Goal: Navigation & Orientation: Understand site structure

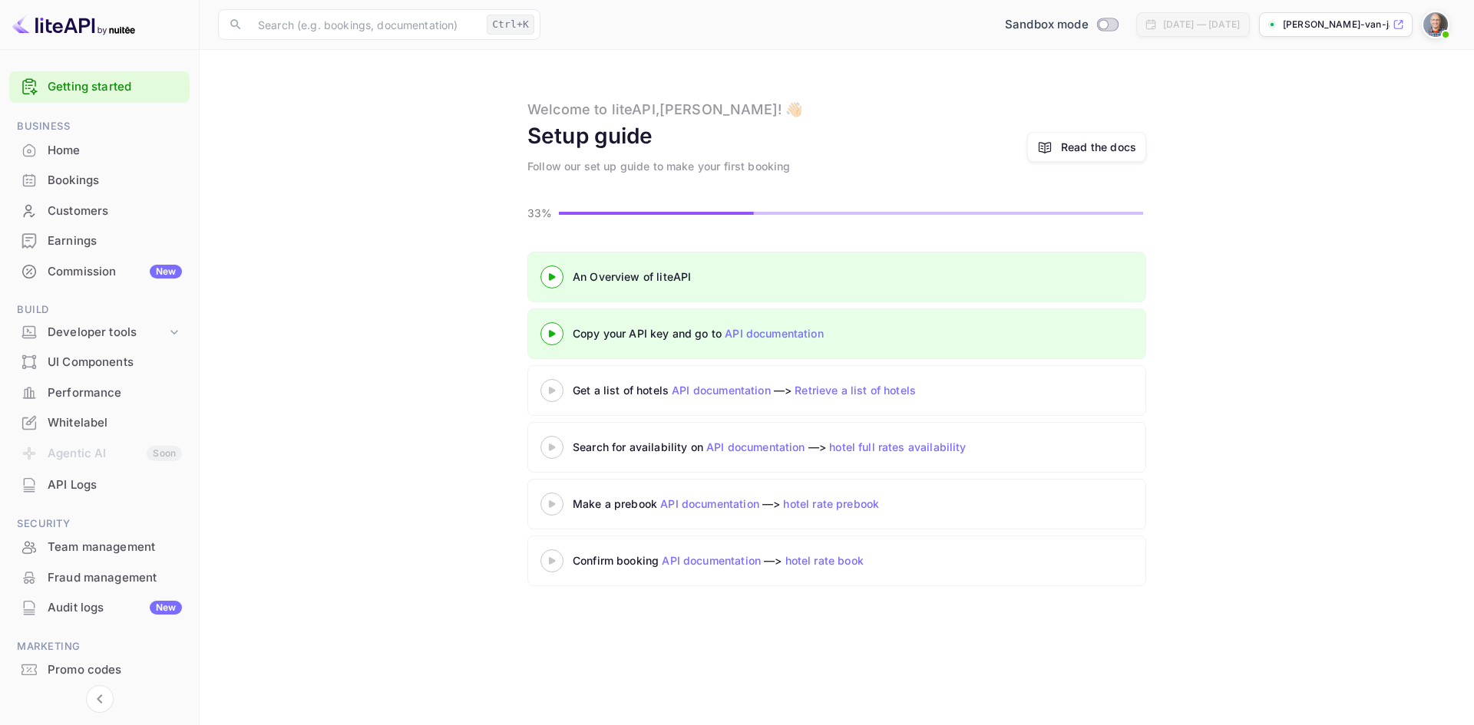
click at [84, 393] on div "Performance" at bounding box center [115, 394] width 134 height 18
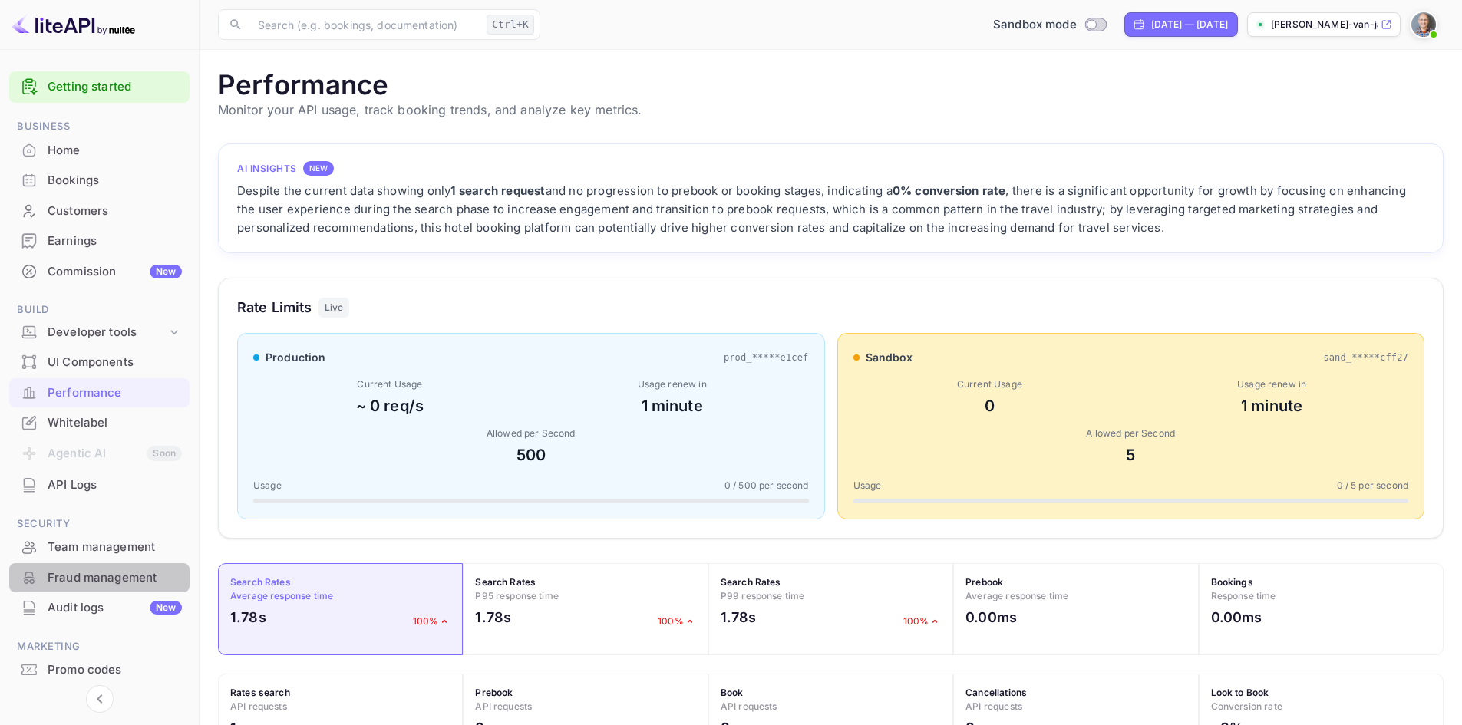
click at [73, 576] on div "Fraud management" at bounding box center [115, 579] width 134 height 18
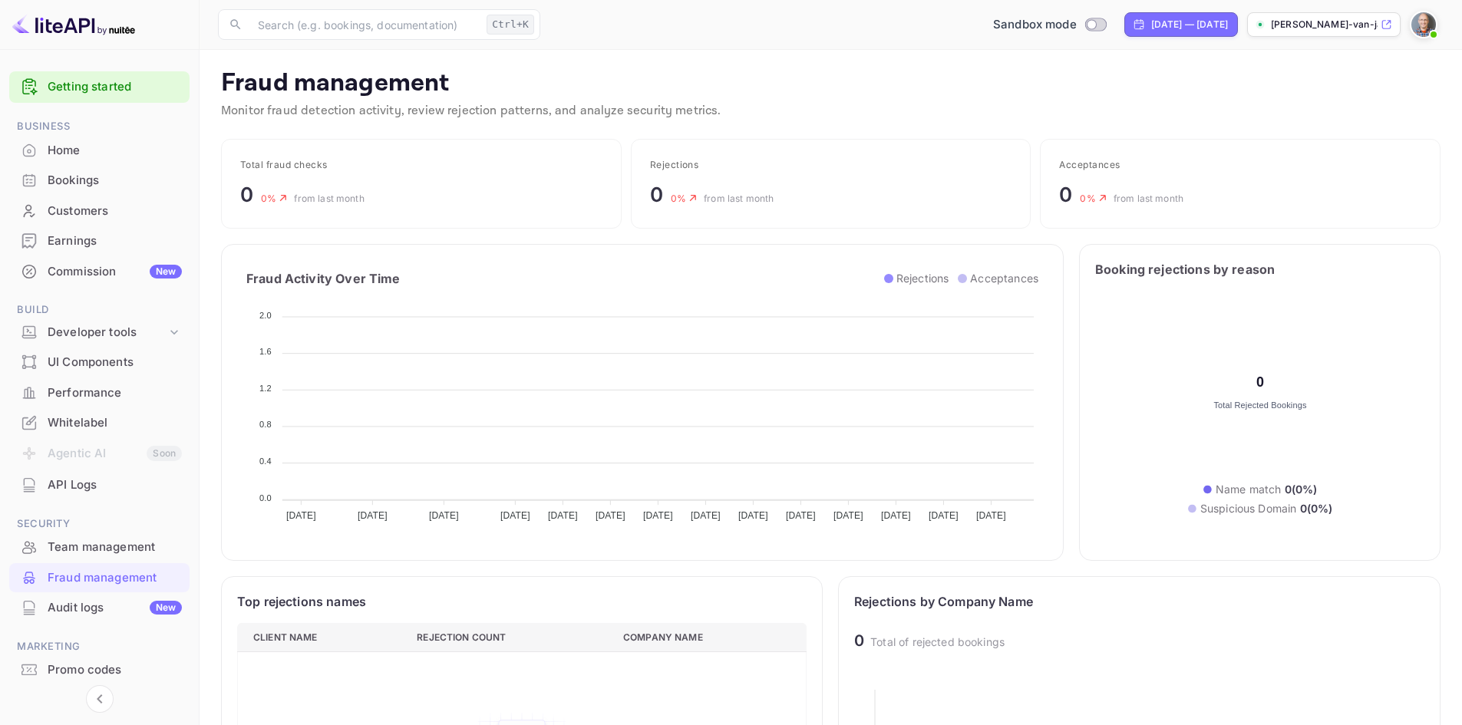
click at [70, 609] on div "Audit logs New" at bounding box center [115, 608] width 134 height 18
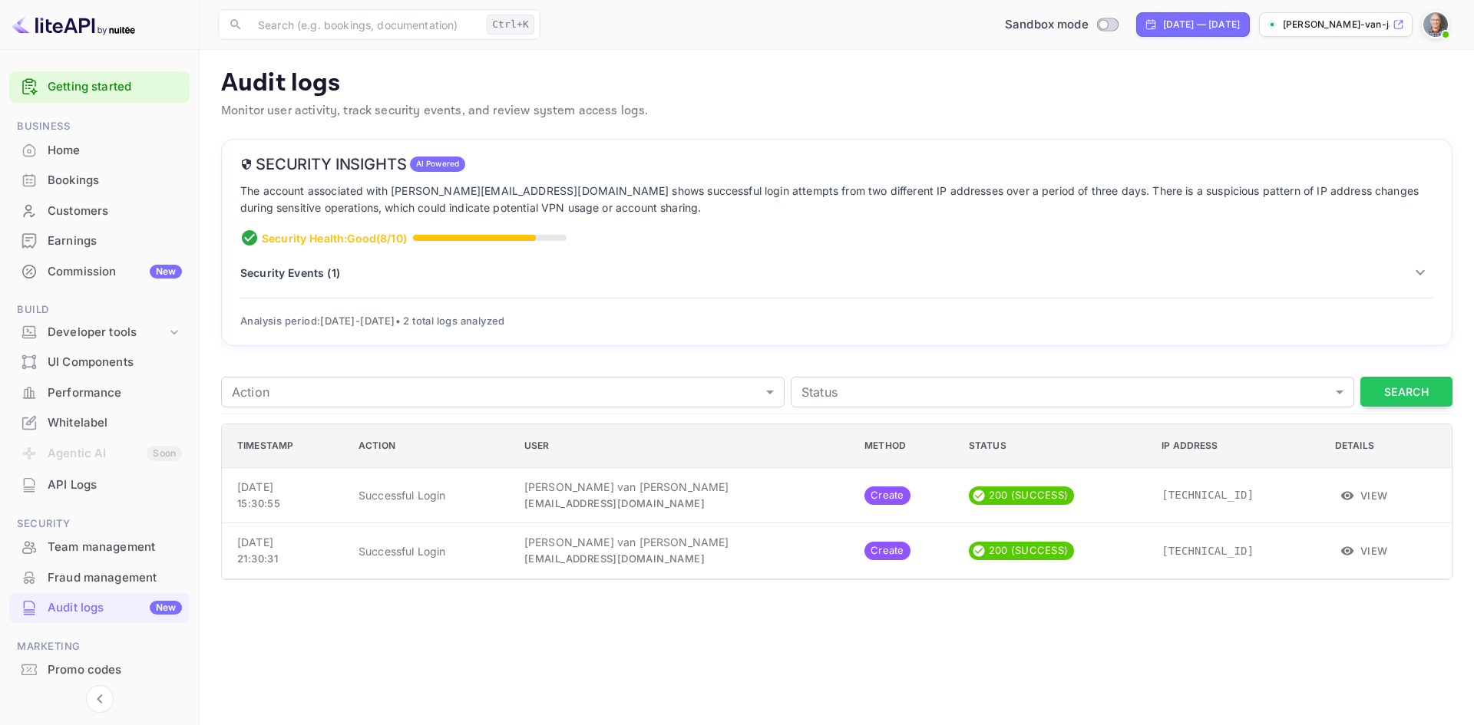
click at [1425, 268] on icon "button" at bounding box center [1420, 272] width 18 height 18
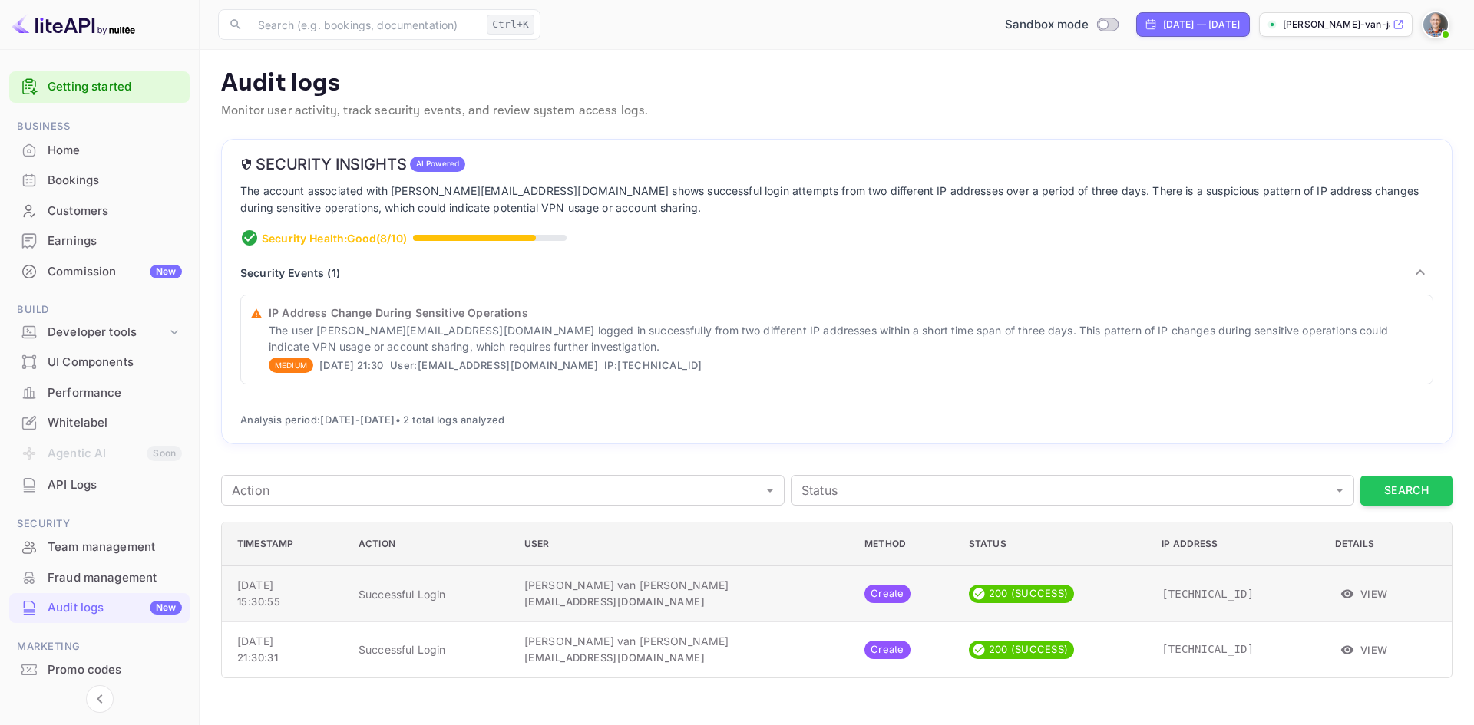
click at [1357, 598] on button "View" at bounding box center [1364, 594] width 59 height 23
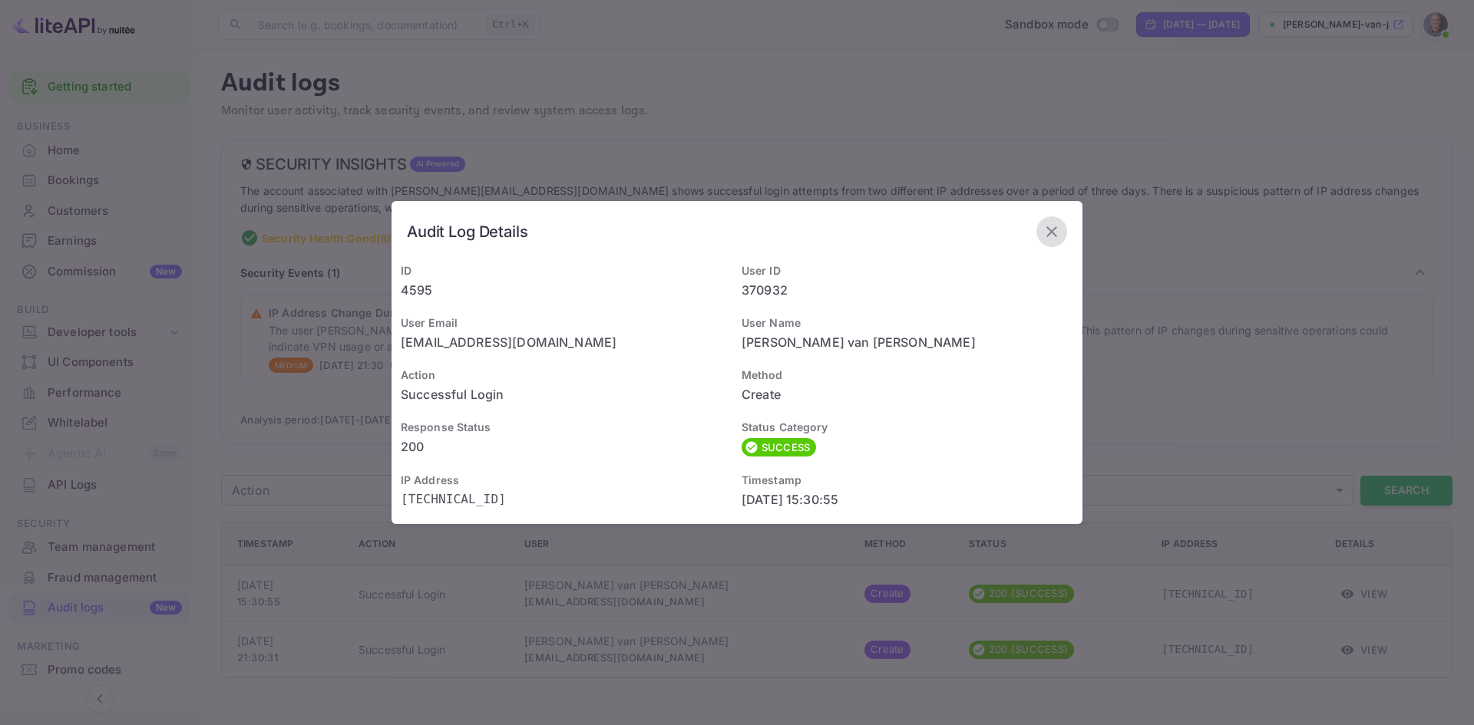
click at [1051, 233] on icon "button" at bounding box center [1051, 231] width 11 height 11
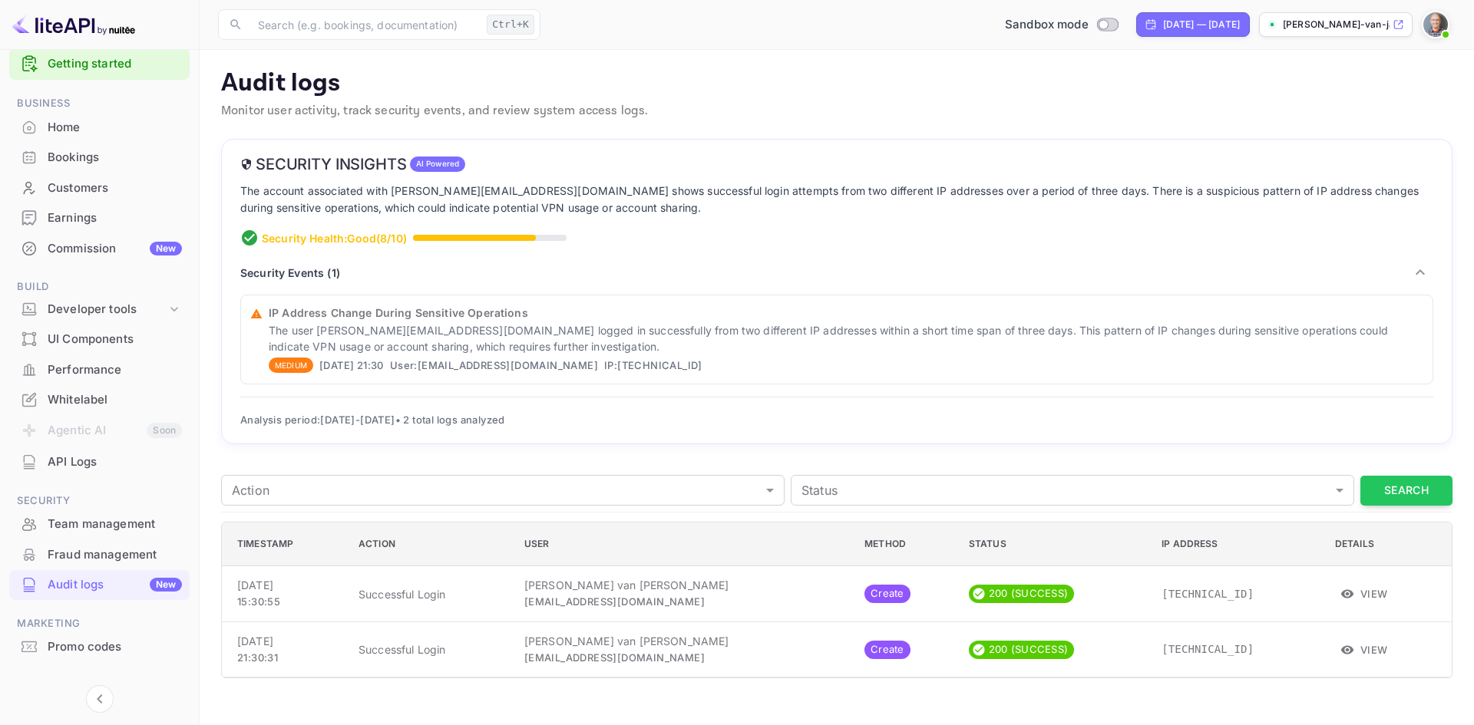
scroll to position [45, 0]
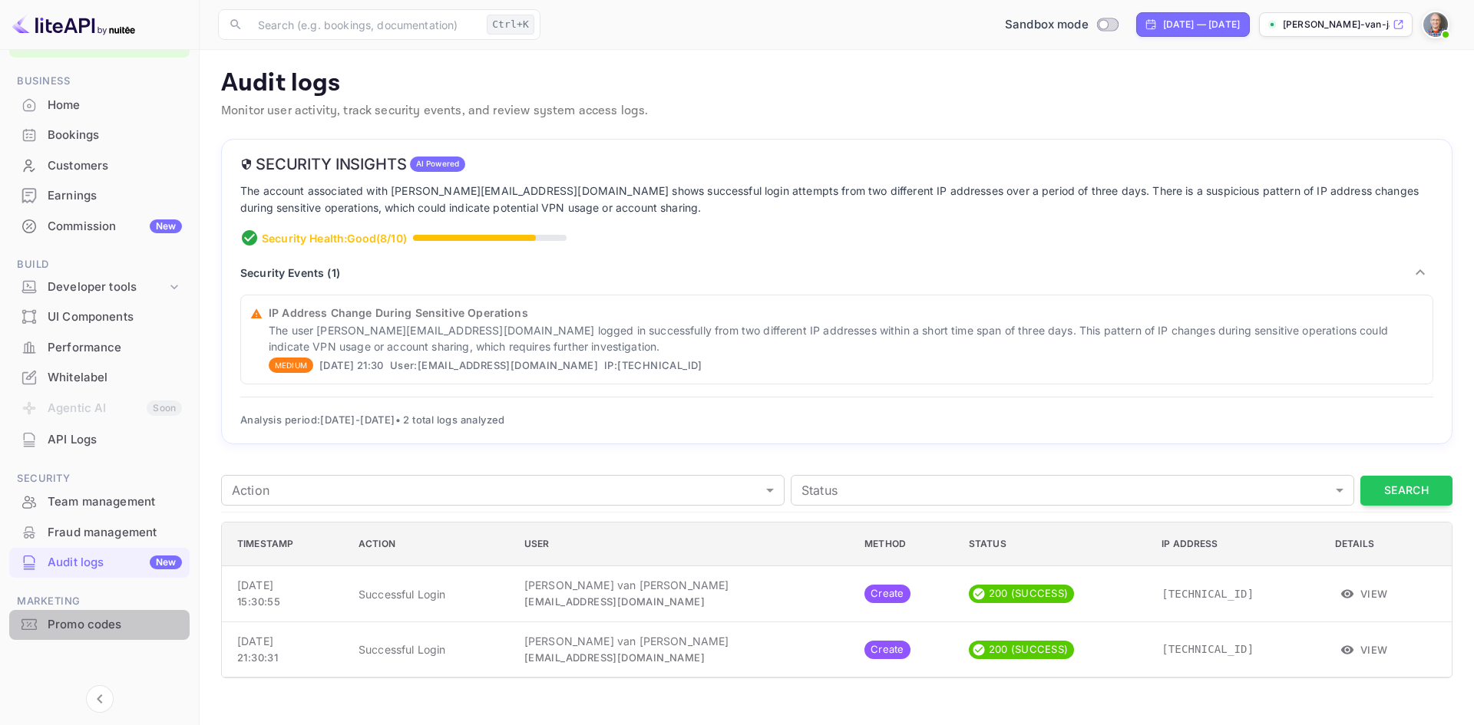
click at [89, 626] on div "Promo codes" at bounding box center [115, 625] width 134 height 18
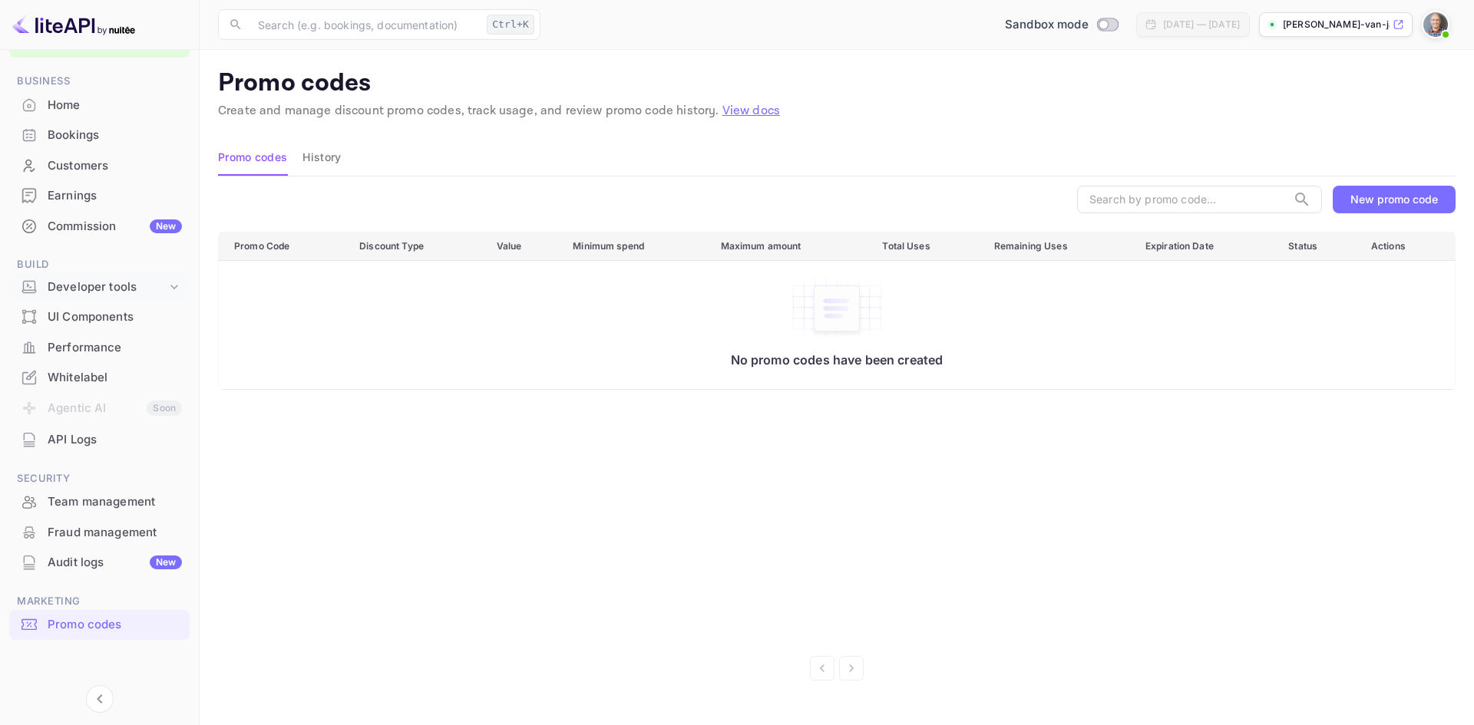
click at [98, 289] on div "Developer tools" at bounding box center [107, 288] width 119 height 18
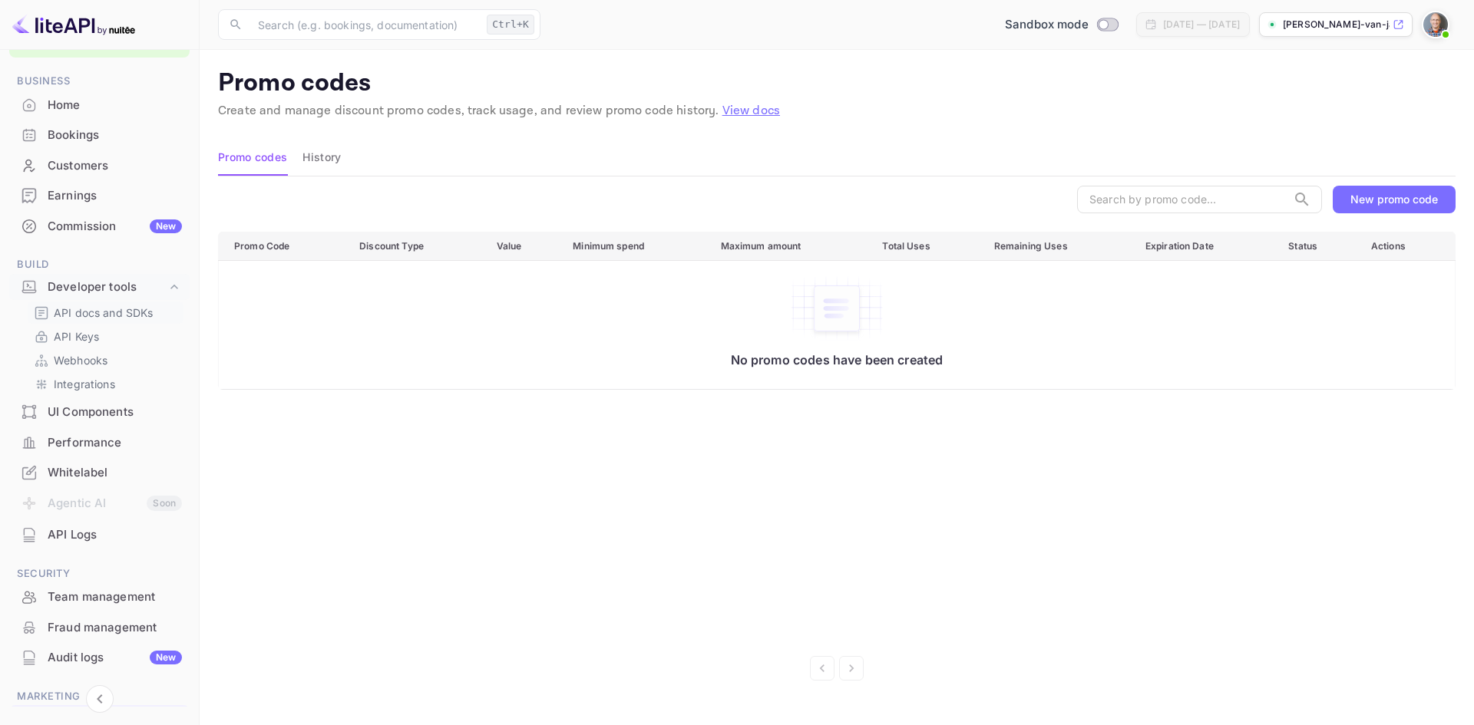
click at [109, 315] on p "API docs and SDKs" at bounding box center [104, 313] width 100 height 16
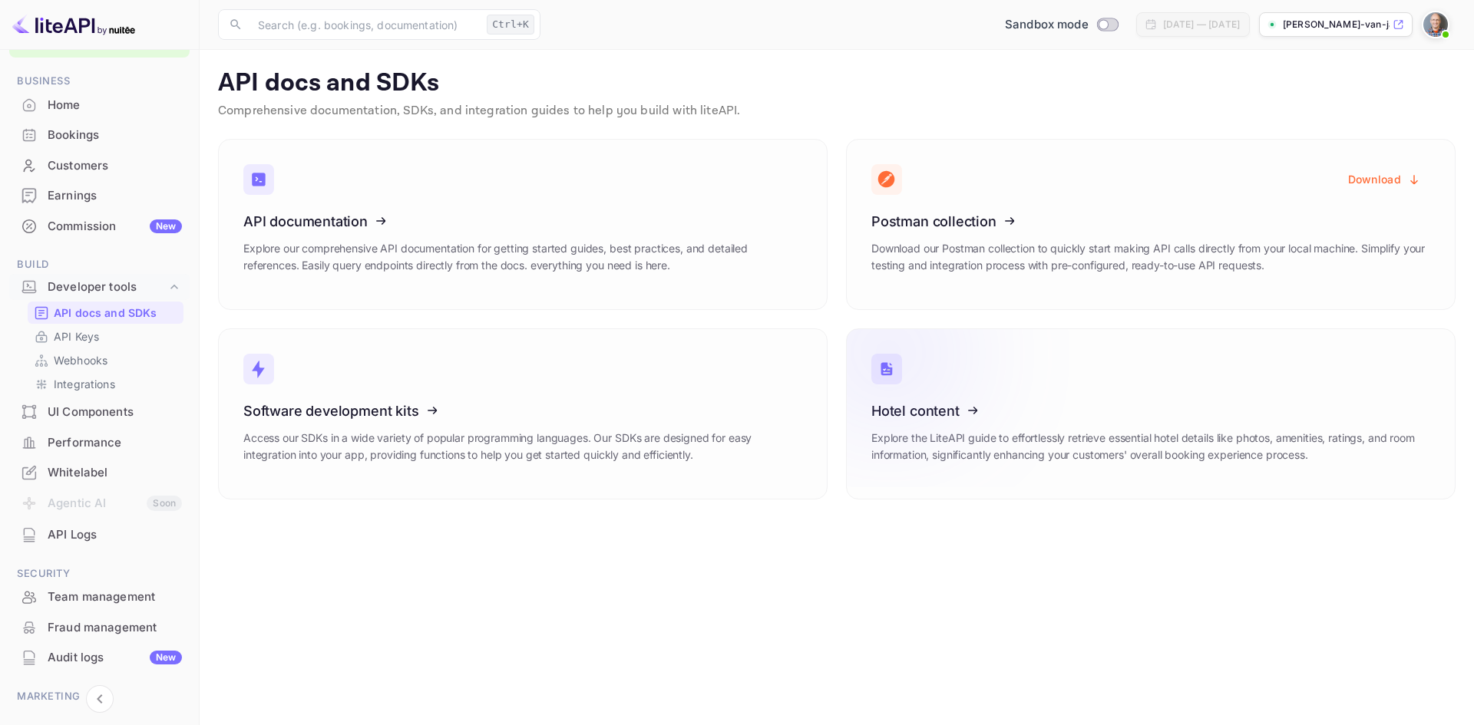
click at [956, 432] on icon at bounding box center [966, 408] width 239 height 158
